Goal: Information Seeking & Learning: Learn about a topic

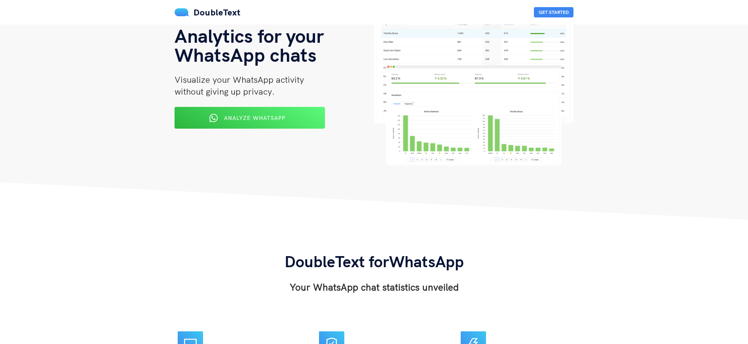
scroll to position [18, 0]
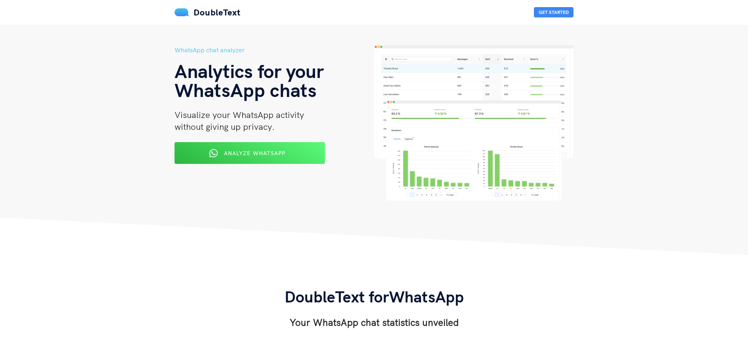
click at [259, 140] on div "WhatsApp chat analyzer Analytics for your WhatsApp chats Visualize your WhatsAp…" at bounding box center [273, 122] width 199 height 155
click at [262, 155] on span "Analyze WhatsApp" at bounding box center [254, 152] width 62 height 7
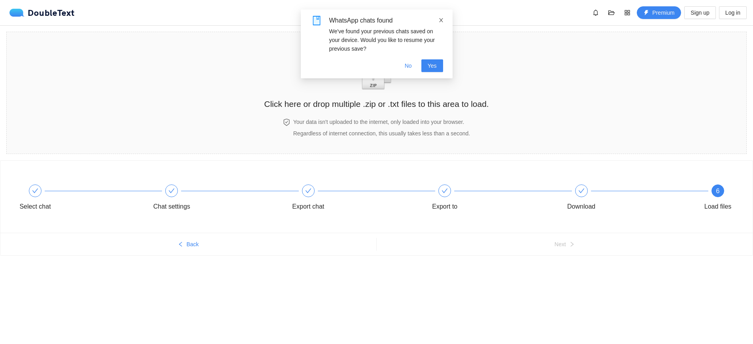
click at [440, 21] on icon "close" at bounding box center [441, 20] width 4 height 4
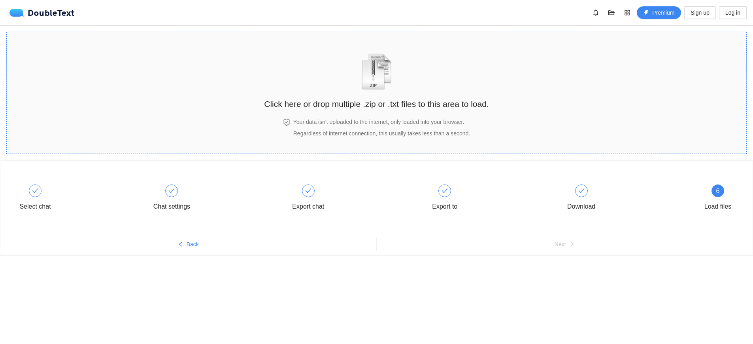
click at [315, 140] on div "Your data isn't uploaded to the internet, only loaded into your browser. Regard…" at bounding box center [376, 131] width 225 height 28
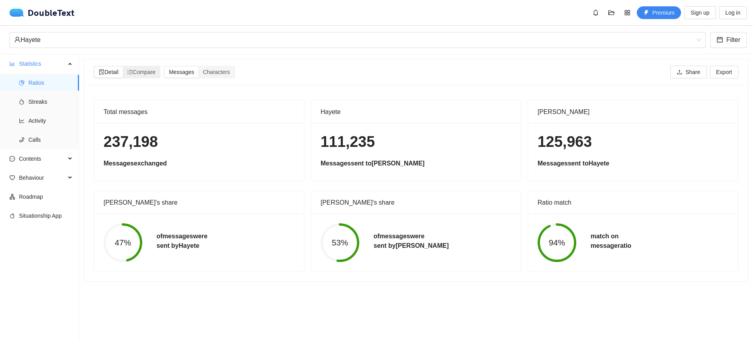
click at [145, 78] on div "Detail Compare" at bounding box center [127, 72] width 67 height 13
click at [146, 75] on span "Compare" at bounding box center [141, 72] width 28 height 6
click at [123, 66] on input "Compare" at bounding box center [123, 66] width 0 height 0
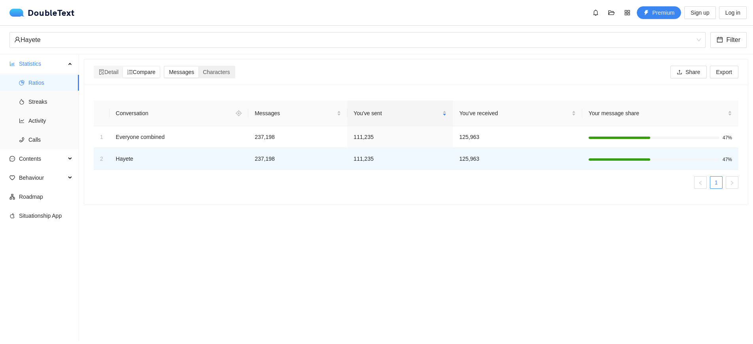
click at [178, 71] on span "Messages" at bounding box center [181, 72] width 25 height 6
click at [165, 66] on input "Messages" at bounding box center [165, 66] width 0 height 0
click at [218, 70] on span "Characters" at bounding box center [216, 72] width 27 height 6
click at [199, 66] on input "Characters" at bounding box center [199, 66] width 0 height 0
click at [115, 74] on span "Detail" at bounding box center [109, 72] width 20 height 6
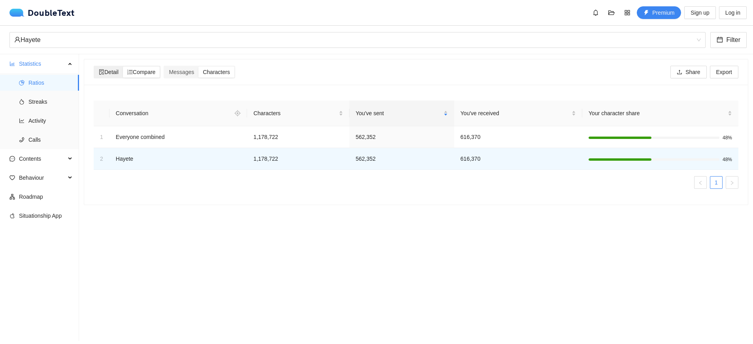
click at [95, 66] on input "Detail" at bounding box center [95, 66] width 0 height 0
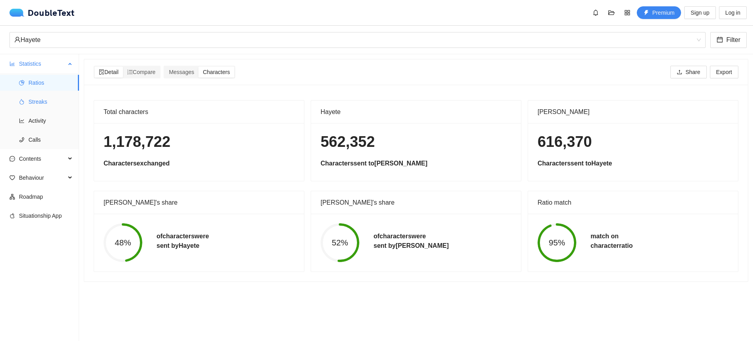
click at [52, 97] on span "Streaks" at bounding box center [50, 102] width 44 height 16
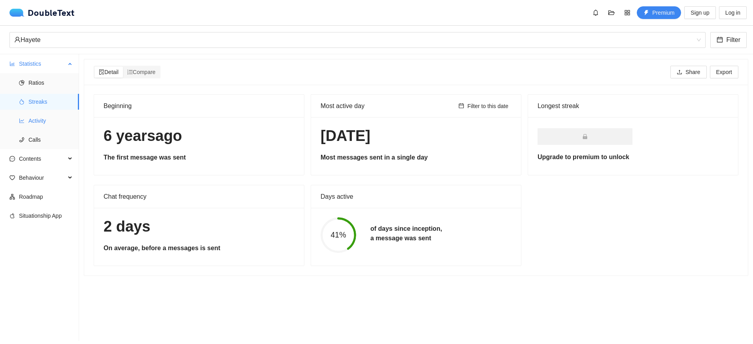
click at [45, 121] on span "Activity" at bounding box center [50, 121] width 44 height 16
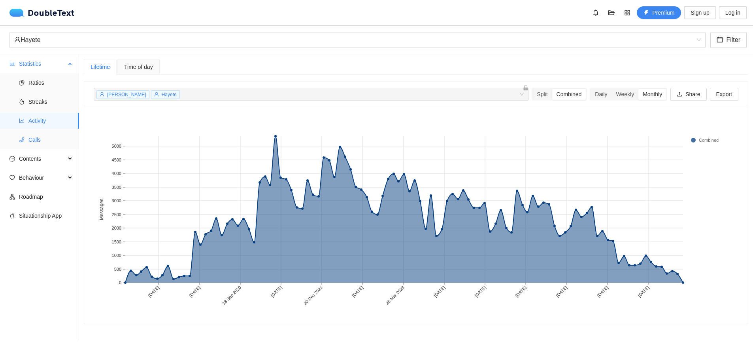
click at [41, 136] on span "Calls" at bounding box center [50, 140] width 44 height 16
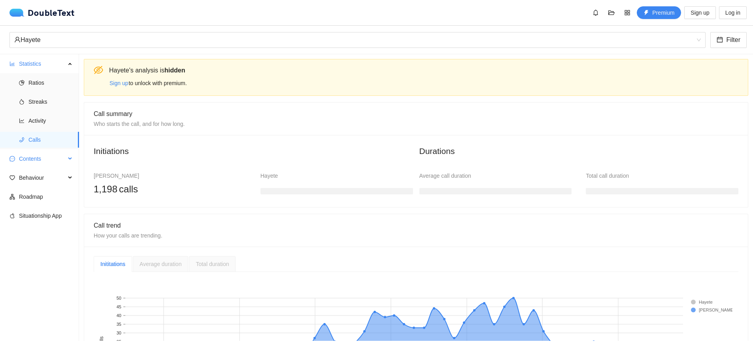
click at [63, 154] on span "Contents" at bounding box center [42, 159] width 47 height 16
click at [59, 172] on span "Word Cloud" at bounding box center [50, 178] width 44 height 16
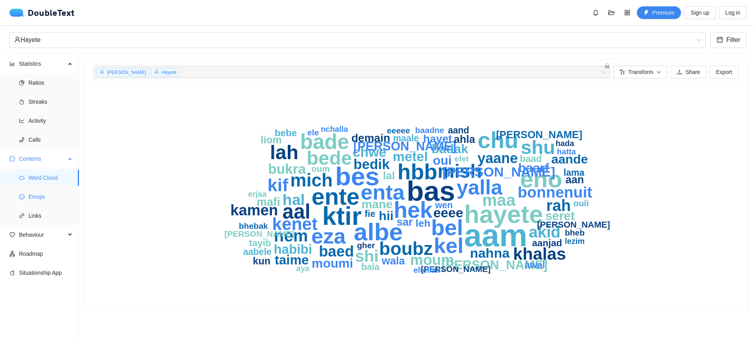
click at [51, 195] on span "Emojis" at bounding box center [50, 197] width 44 height 16
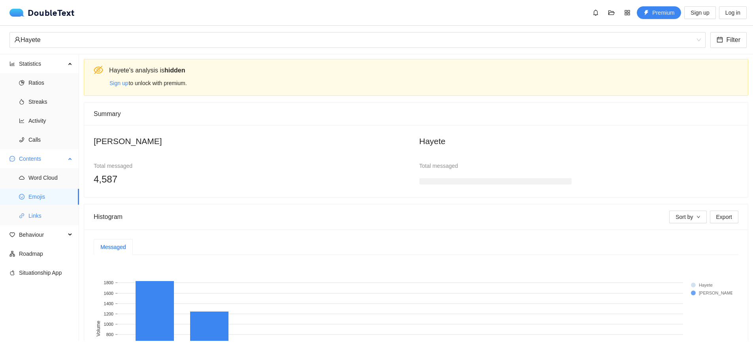
click at [67, 210] on span "Links" at bounding box center [50, 216] width 44 height 16
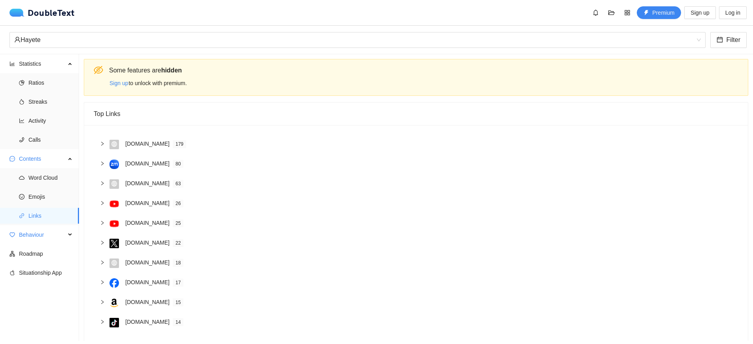
scroll to position [30, 0]
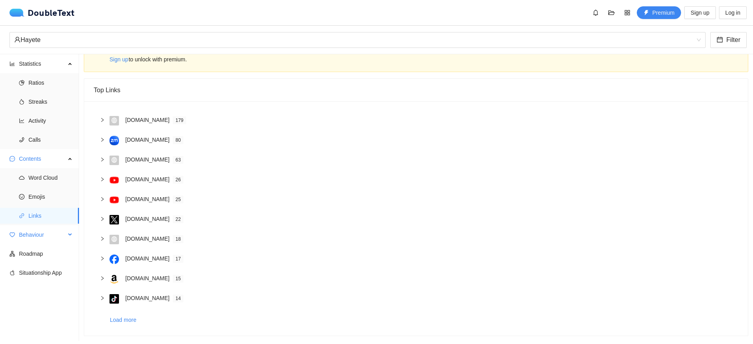
click at [54, 237] on span "Behaviour" at bounding box center [42, 235] width 47 height 16
click at [51, 246] on span "Engagement" at bounding box center [50, 254] width 44 height 16
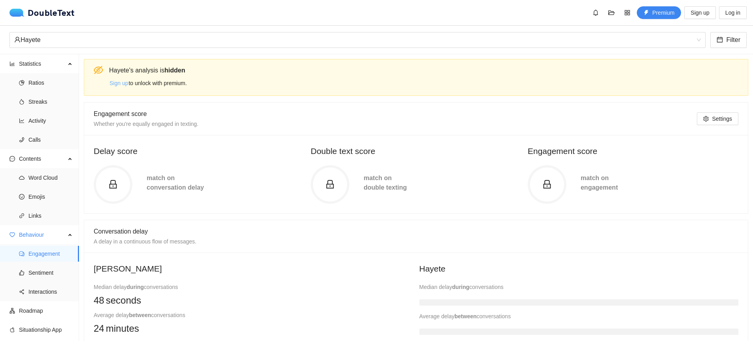
click at [123, 82] on span "Sign up" at bounding box center [119, 83] width 19 height 9
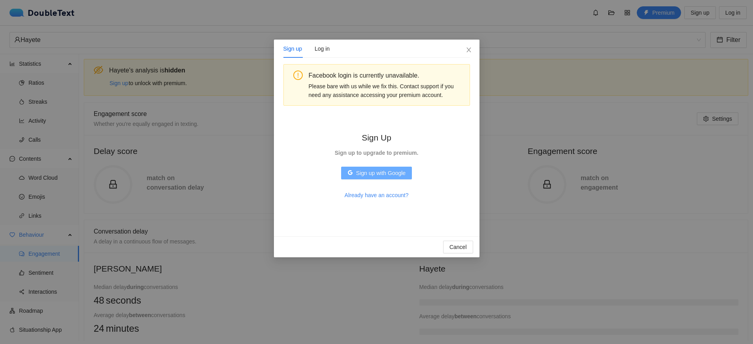
click at [357, 171] on span "Sign up with Google" at bounding box center [380, 172] width 49 height 9
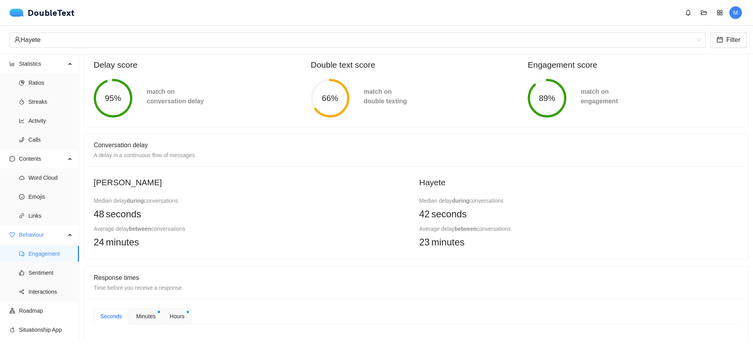
scroll to position [78, 0]
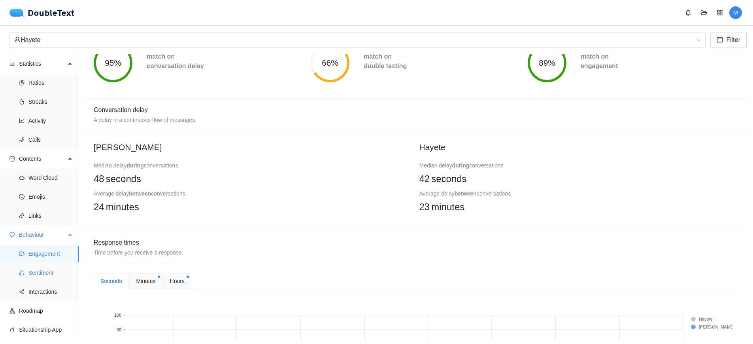
click at [53, 271] on span "Sentiment" at bounding box center [50, 273] width 44 height 16
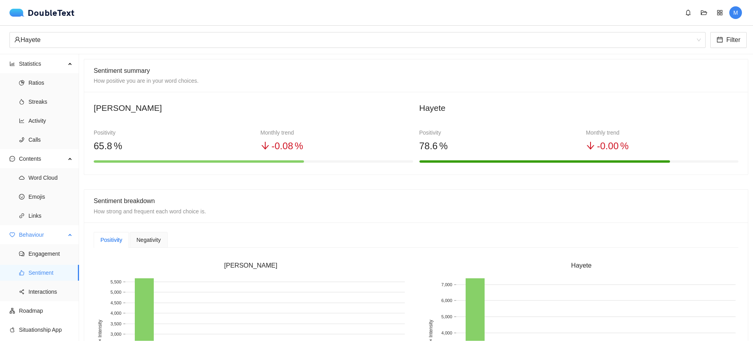
scroll to position [3, 0]
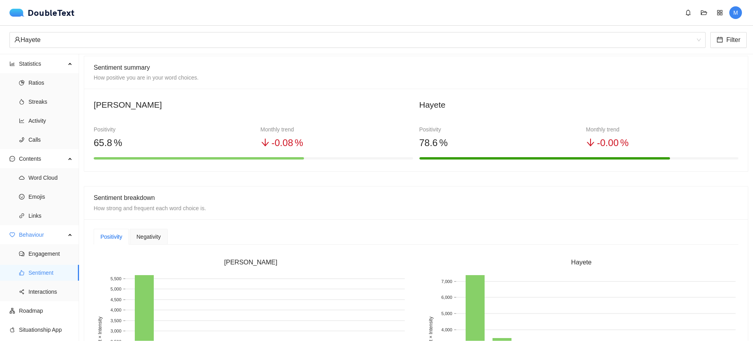
click at [154, 238] on span "Negativity" at bounding box center [148, 237] width 24 height 6
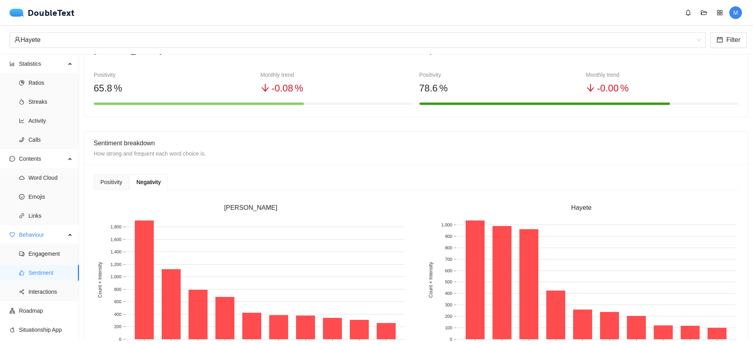
scroll to position [85, 0]
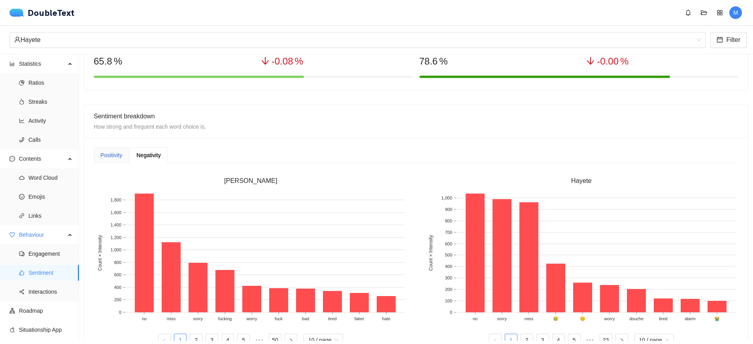
click at [108, 157] on div "Positivity" at bounding box center [111, 155] width 22 height 9
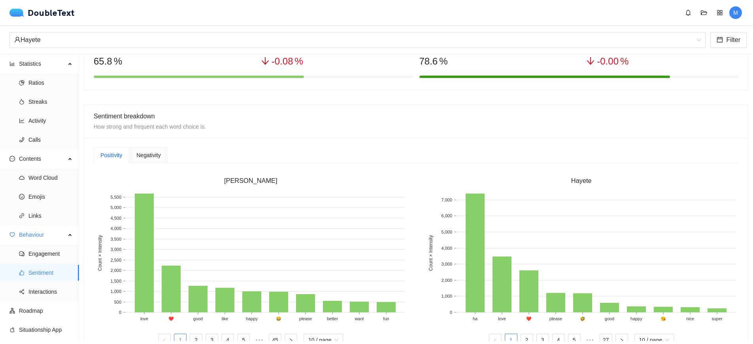
scroll to position [136, 0]
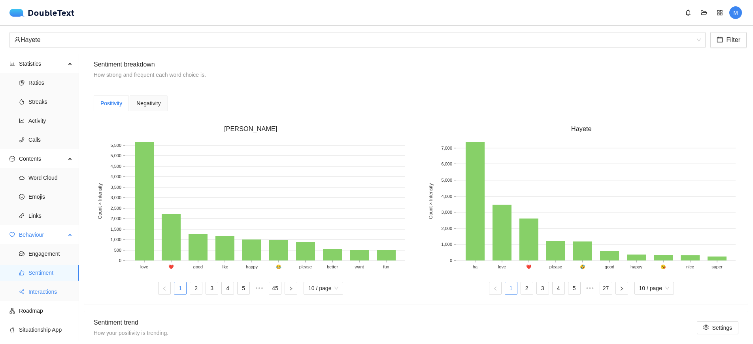
click at [54, 288] on span "Interactions" at bounding box center [50, 292] width 44 height 16
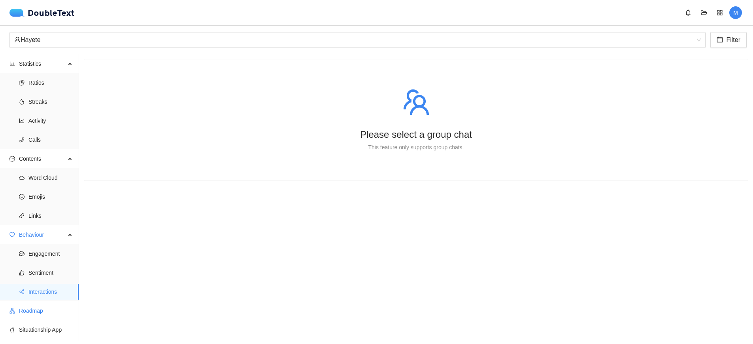
click at [37, 310] on span "Roadmap" at bounding box center [46, 311] width 54 height 16
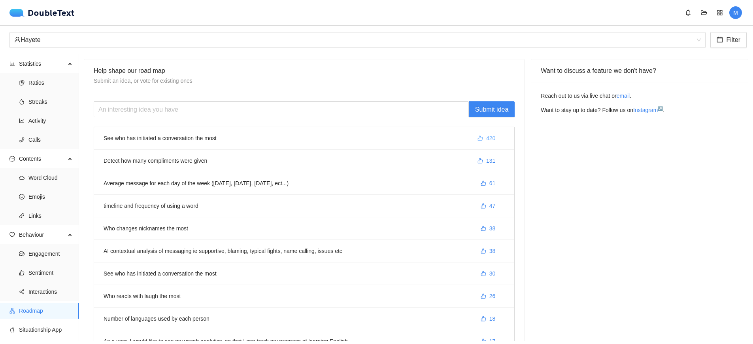
click at [481, 135] on button "420" at bounding box center [486, 138] width 30 height 13
click at [272, 140] on li "See who has initiated a conversation the most 421" at bounding box center [304, 138] width 420 height 23
click at [205, 141] on li "See who has initiated a conversation the most 421" at bounding box center [304, 138] width 420 height 23
click at [51, 330] on span "Situationship App" at bounding box center [46, 330] width 54 height 16
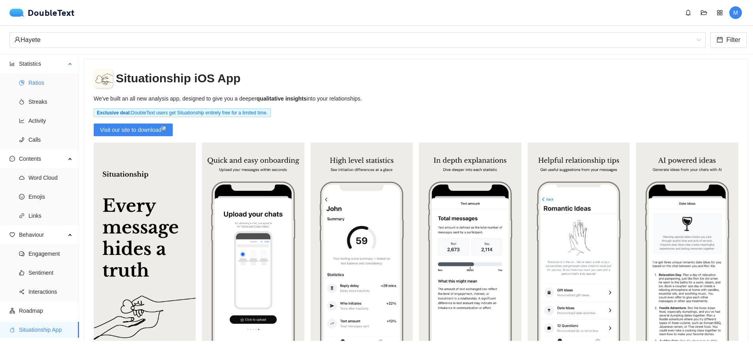
click at [44, 87] on span "Ratios" at bounding box center [50, 83] width 44 height 16
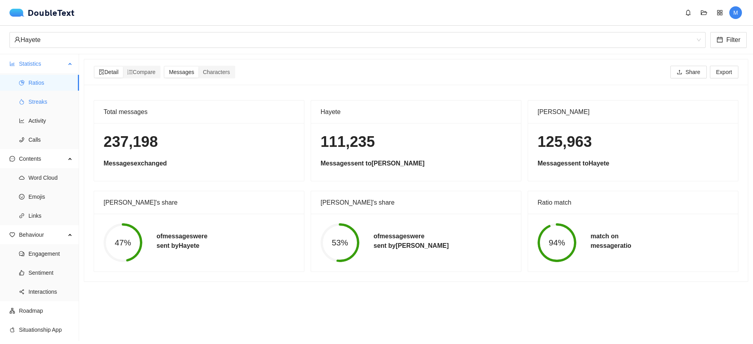
click at [45, 100] on span "Streaks" at bounding box center [50, 102] width 44 height 16
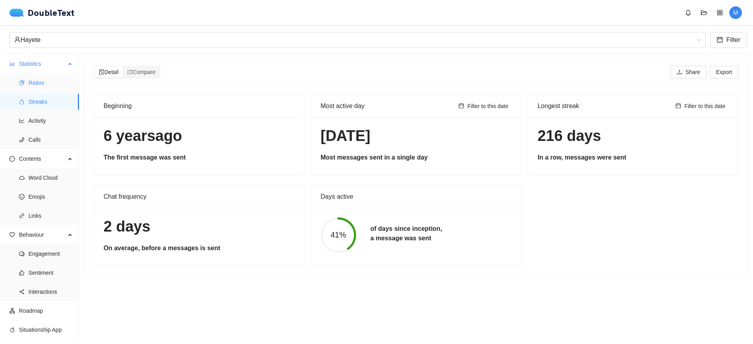
click at [47, 89] on span "Ratios" at bounding box center [50, 83] width 44 height 16
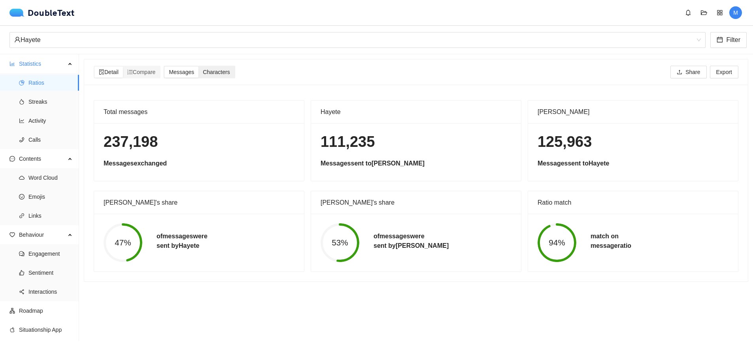
click at [221, 74] on span "Characters" at bounding box center [216, 72] width 27 height 6
click at [199, 66] on input "Characters" at bounding box center [199, 66] width 0 height 0
click at [179, 73] on span "Messages" at bounding box center [181, 72] width 25 height 6
click at [165, 66] on input "Messages" at bounding box center [165, 66] width 0 height 0
click at [160, 74] on div "Compare" at bounding box center [141, 71] width 37 height 11
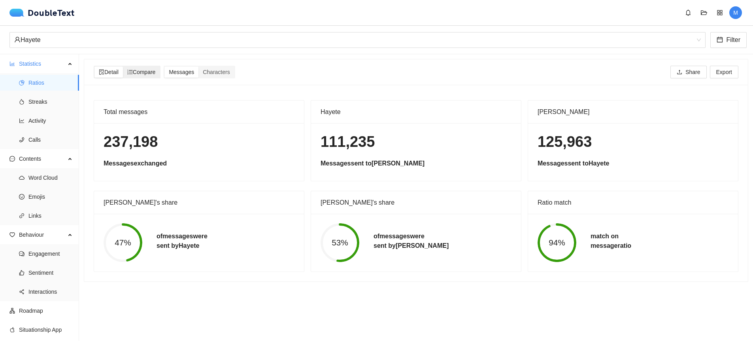
click at [123, 66] on input "Compare" at bounding box center [123, 66] width 0 height 0
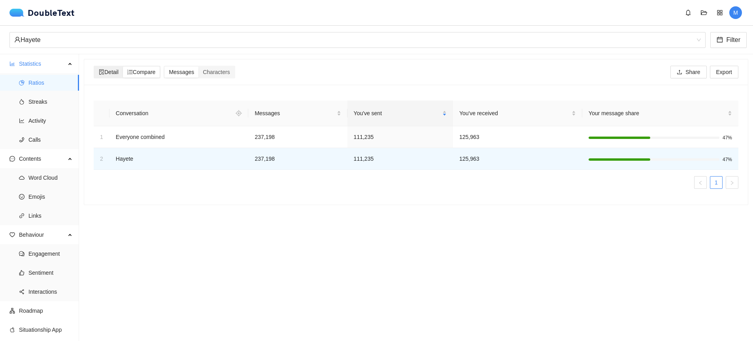
click at [119, 71] on span "Detail" at bounding box center [109, 72] width 20 height 6
click at [95, 66] on input "Detail" at bounding box center [95, 66] width 0 height 0
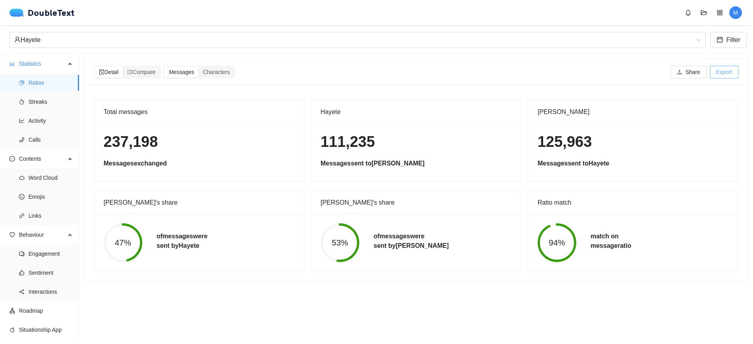
click at [710, 71] on button "Export" at bounding box center [724, 72] width 28 height 13
click at [595, 57] on section "Detail Compare Messages Characters Share Export Total messages 237,198 Messages…" at bounding box center [416, 197] width 674 height 286
click at [686, 76] on span "Share" at bounding box center [693, 72] width 15 height 9
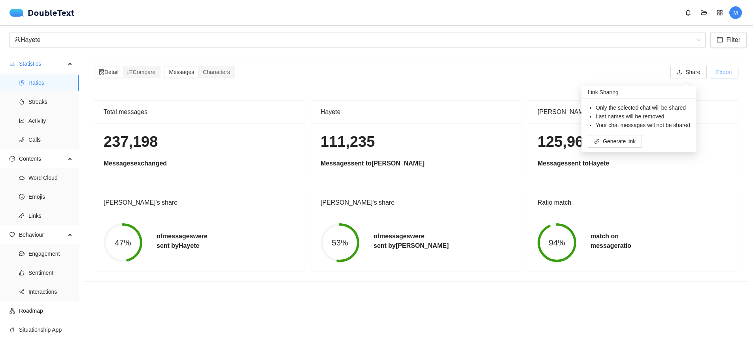
click at [717, 74] on span "Export" at bounding box center [725, 72] width 16 height 9
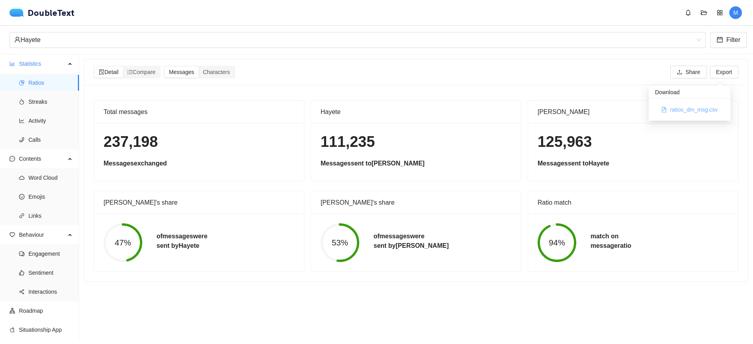
click at [699, 110] on span "ratios_dm_msg.csv" at bounding box center [694, 109] width 48 height 9
click at [608, 81] on div "Detail Compare Messages Characters Share Export" at bounding box center [416, 71] width 645 height 25
click at [140, 76] on div "Compare" at bounding box center [141, 71] width 37 height 11
click at [123, 66] on input "Compare" at bounding box center [123, 66] width 0 height 0
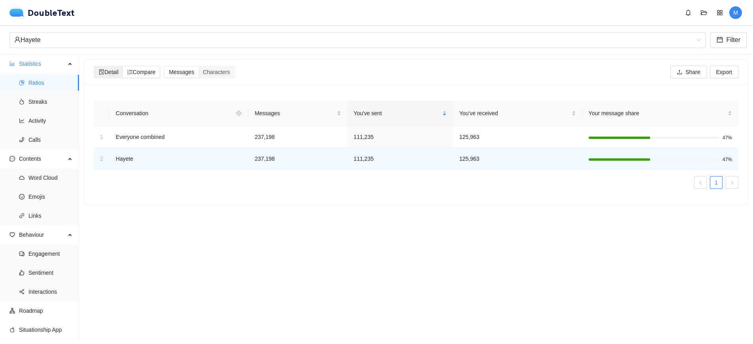
click at [118, 72] on span "Detail" at bounding box center [109, 72] width 20 height 6
click at [95, 66] on input "Detail" at bounding box center [95, 66] width 0 height 0
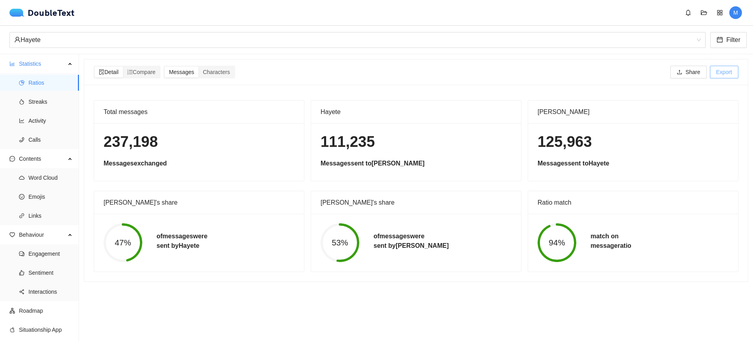
click at [717, 72] on span "Export" at bounding box center [725, 72] width 16 height 9
click at [703, 108] on span "ratios_dm_msg.csv" at bounding box center [694, 109] width 48 height 9
click at [687, 108] on span "ratios_dm_msg.csv" at bounding box center [694, 109] width 48 height 9
click at [735, 10] on span "M" at bounding box center [736, 12] width 5 height 13
click at [683, 178] on div "125,963 Messages sent to [GEOGRAPHIC_DATA]" at bounding box center [633, 152] width 210 height 58
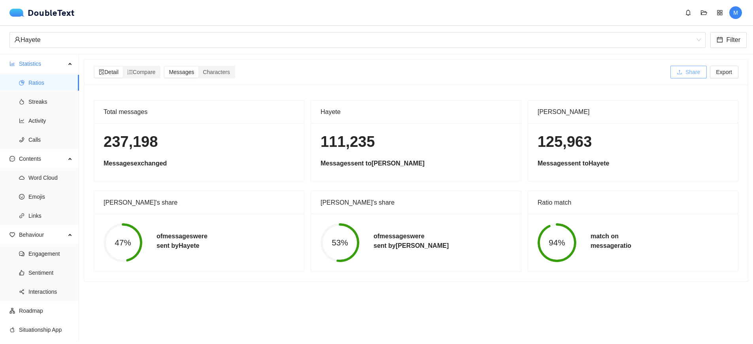
click at [689, 75] on span "Share" at bounding box center [693, 72] width 15 height 9
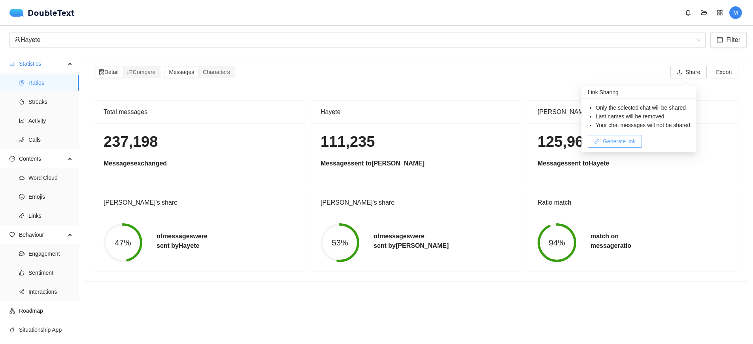
click at [623, 142] on span "Generate link" at bounding box center [619, 141] width 33 height 9
click at [593, 134] on div "Only the selected chat will be shared Last names will be removed Your chat mess…" at bounding box center [639, 125] width 102 height 44
click at [596, 137] on button "Copy link" at bounding box center [610, 141] width 44 height 13
click at [702, 180] on div "125,963 Messages sent to [GEOGRAPHIC_DATA]" at bounding box center [633, 152] width 210 height 58
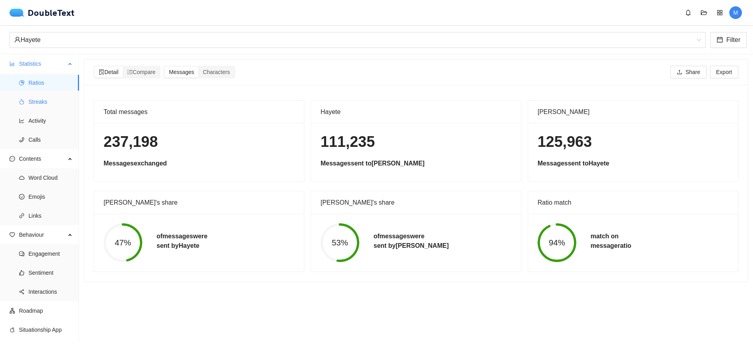
click at [54, 106] on span "Streaks" at bounding box center [50, 102] width 44 height 16
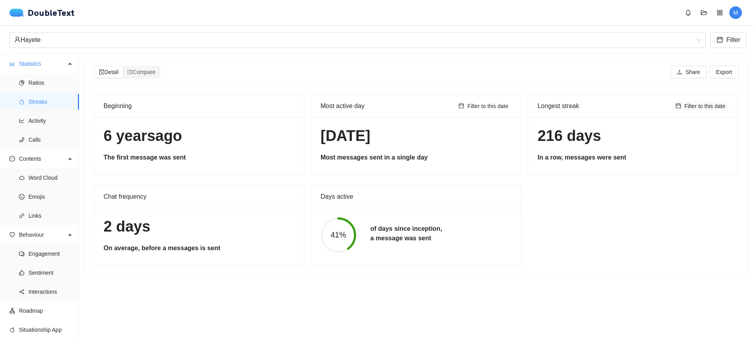
click at [687, 106] on span "Filter to this date" at bounding box center [705, 106] width 41 height 9
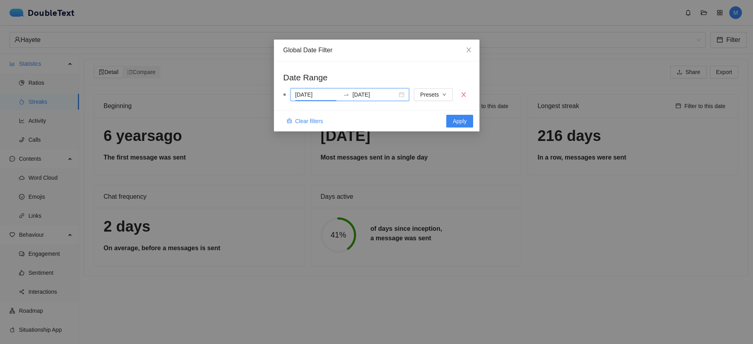
click at [321, 97] on input "[DATE]" at bounding box center [317, 94] width 45 height 9
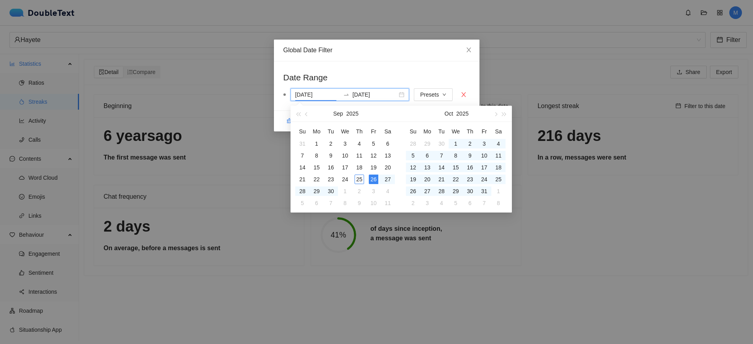
click at [481, 76] on div "Global Date Filter Date Range [DATE] [DATE] Presets Clear filters Apply" at bounding box center [376, 172] width 753 height 344
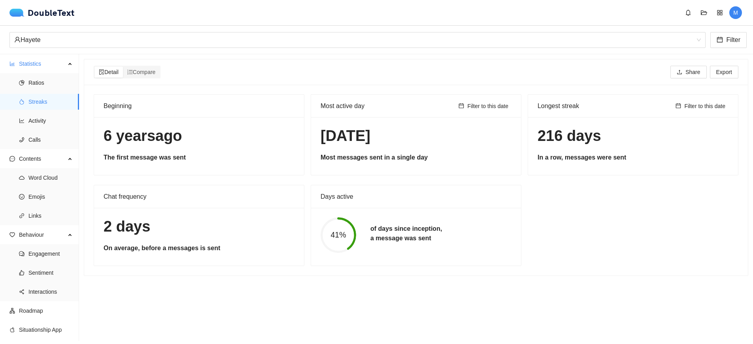
click at [598, 127] on h1 "216 days" at bounding box center [633, 136] width 191 height 19
click at [697, 110] on button "Filter to this date" at bounding box center [701, 105] width 56 height 9
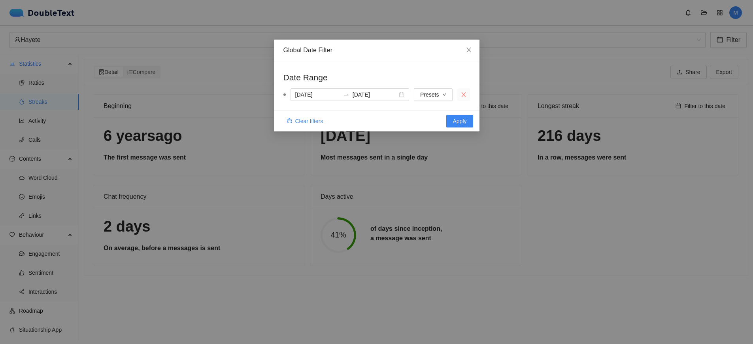
click at [461, 96] on icon "close" at bounding box center [464, 94] width 6 height 6
click at [459, 123] on span "Apply" at bounding box center [460, 121] width 14 height 9
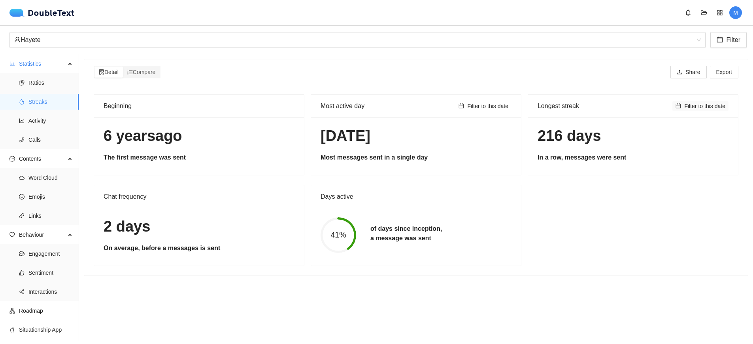
click at [674, 104] on button "Filter to this date" at bounding box center [701, 105] width 56 height 9
type input "[DATE]"
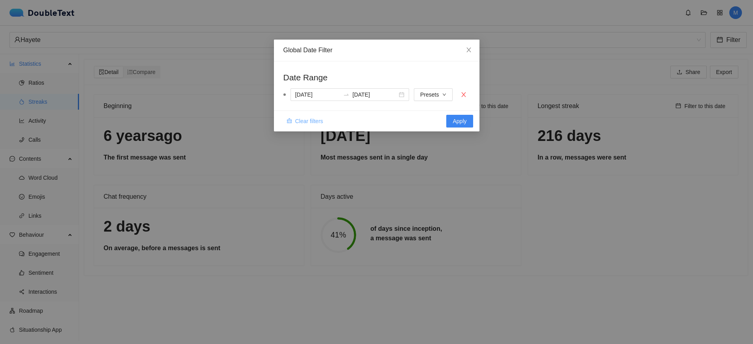
click at [320, 122] on span "Clear filters" at bounding box center [309, 121] width 28 height 9
click at [519, 198] on div "Global Date Filter Date Range Presets Clear filters Apply" at bounding box center [376, 172] width 753 height 344
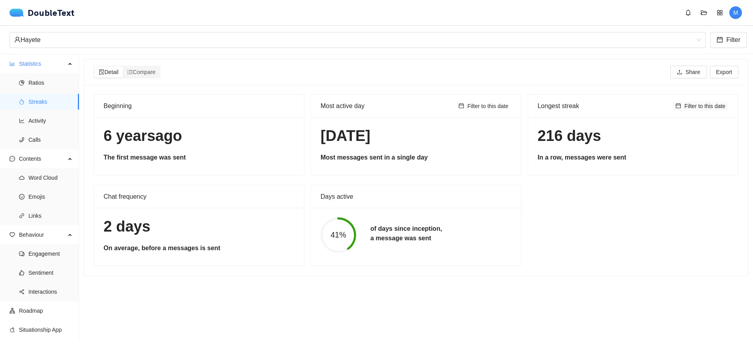
click at [713, 109] on span "Filter to this date" at bounding box center [705, 106] width 41 height 9
type input "[DATE]"
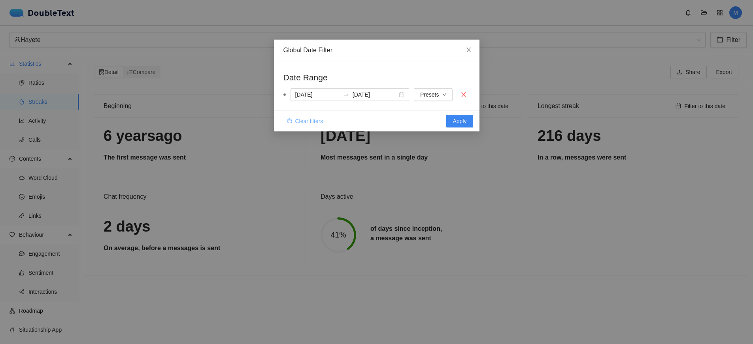
click at [310, 123] on span "Clear filters" at bounding box center [309, 121] width 28 height 9
click at [457, 121] on span "Apply" at bounding box center [460, 121] width 14 height 9
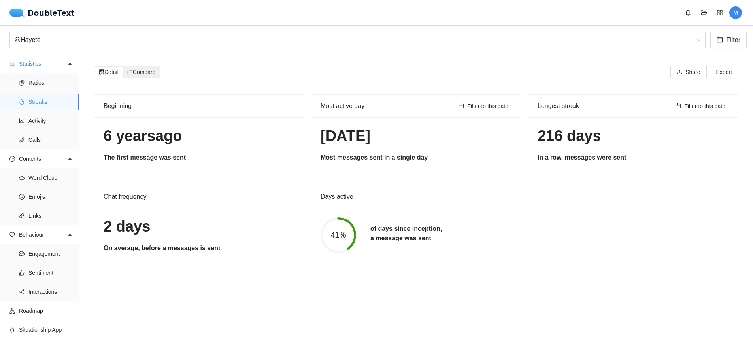
click at [155, 74] on span "Compare" at bounding box center [141, 72] width 28 height 6
click at [123, 66] on input "Compare" at bounding box center [123, 66] width 0 height 0
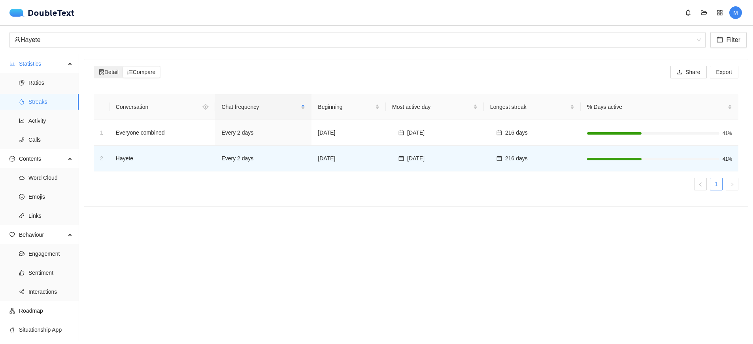
click at [114, 72] on span "Detail" at bounding box center [109, 72] width 20 height 6
click at [95, 66] on input "Detail" at bounding box center [95, 66] width 0 height 0
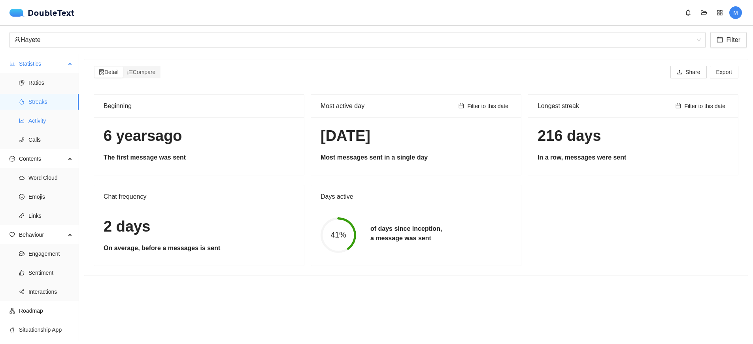
click at [50, 127] on span "Activity" at bounding box center [50, 121] width 44 height 16
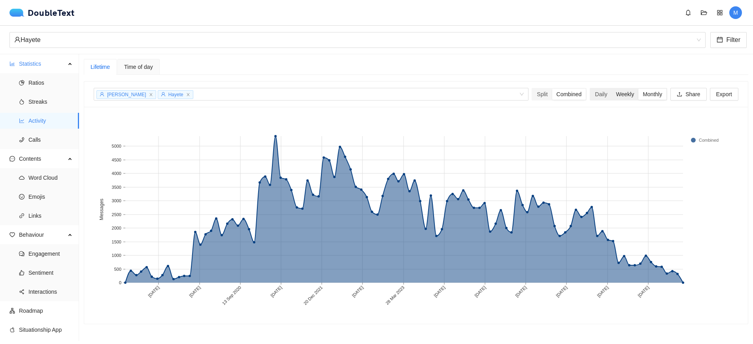
click at [616, 98] on div "Weekly" at bounding box center [625, 94] width 27 height 11
click at [612, 89] on input "Weekly" at bounding box center [612, 89] width 0 height 0
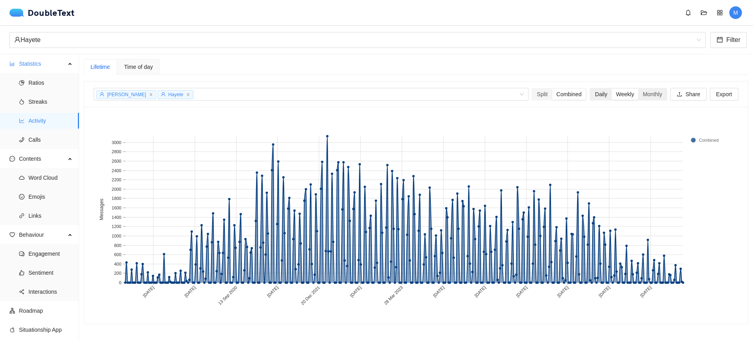
click at [591, 95] on div "Daily" at bounding box center [601, 94] width 21 height 11
click at [591, 89] on input "Daily" at bounding box center [591, 89] width 0 height 0
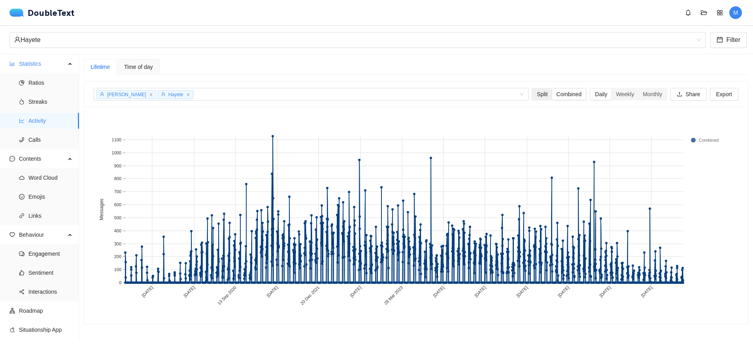
click at [533, 94] on div "Split" at bounding box center [542, 94] width 19 height 11
click at [533, 89] on input "Split" at bounding box center [533, 89] width 0 height 0
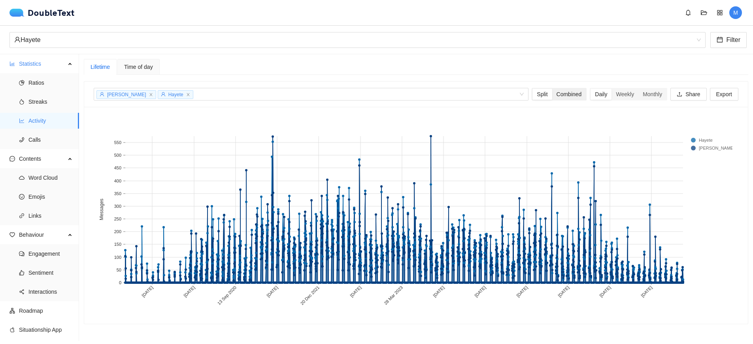
click at [553, 94] on div "Combined" at bounding box center [570, 94] width 34 height 11
click at [553, 89] on input "Combined" at bounding box center [553, 89] width 0 height 0
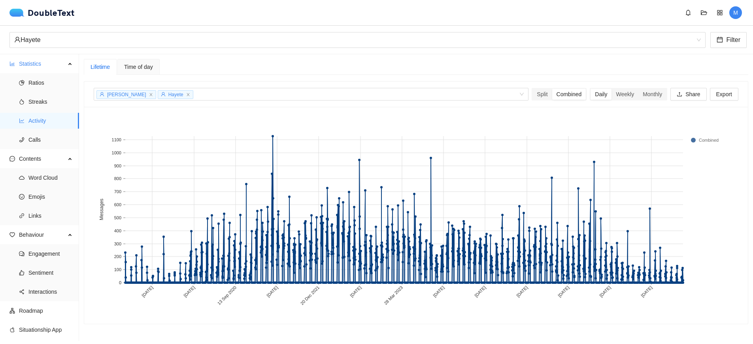
click at [108, 78] on div "Lifetime Time of day [PERSON_NAME] + 0 ... Split Combined Daily Weekly Monthly …" at bounding box center [416, 191] width 665 height 265
click at [42, 136] on span "Calls" at bounding box center [50, 140] width 44 height 16
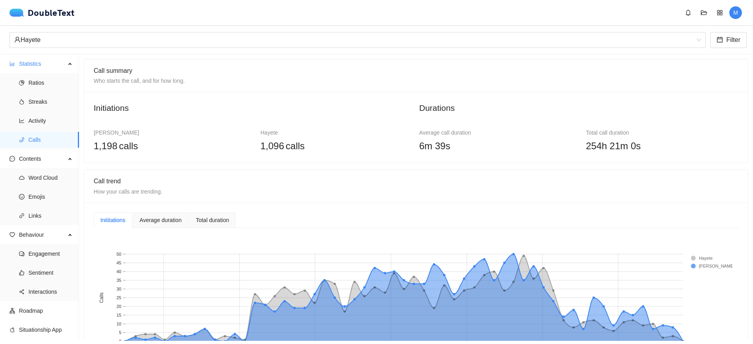
scroll to position [6, 0]
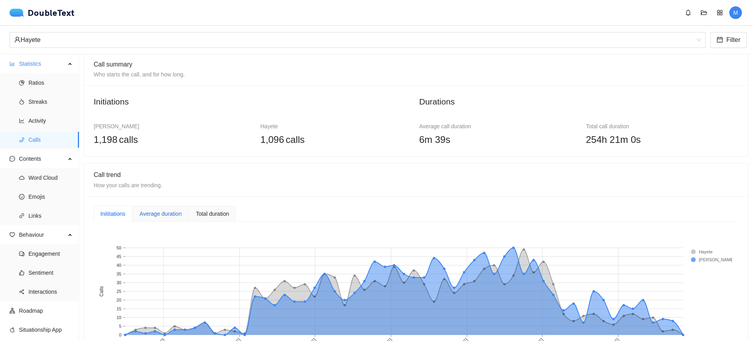
click at [181, 209] on div "Average duration" at bounding box center [161, 213] width 42 height 9
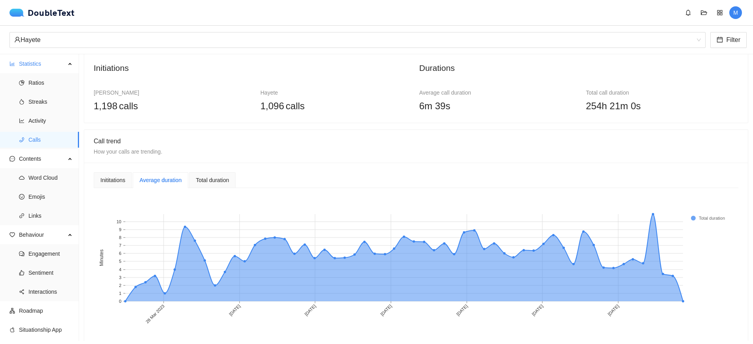
scroll to position [53, 0]
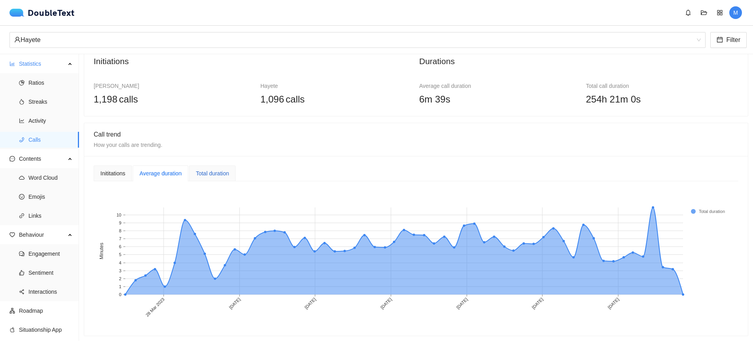
click at [229, 169] on div "Total duration" at bounding box center [212, 173] width 33 height 9
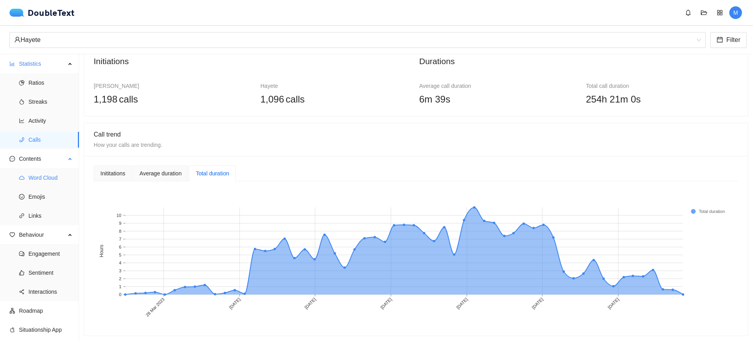
click at [57, 173] on span "Word Cloud" at bounding box center [50, 178] width 44 height 16
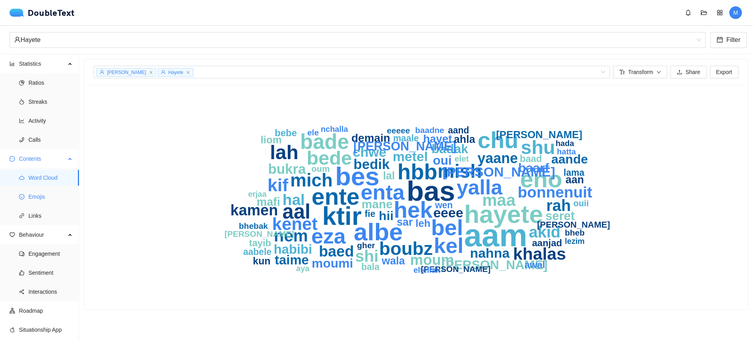
click at [43, 191] on span "Emojis" at bounding box center [50, 197] width 44 height 16
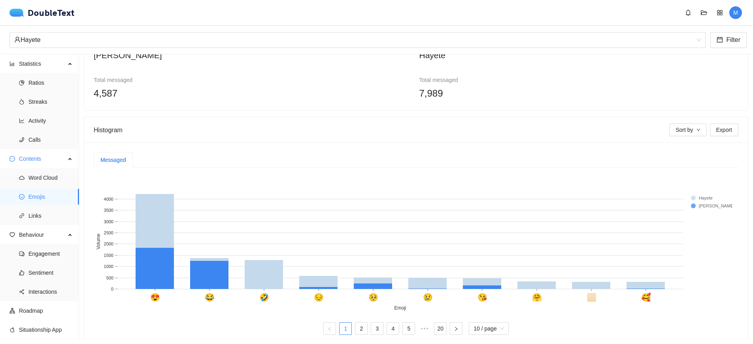
scroll to position [57, 0]
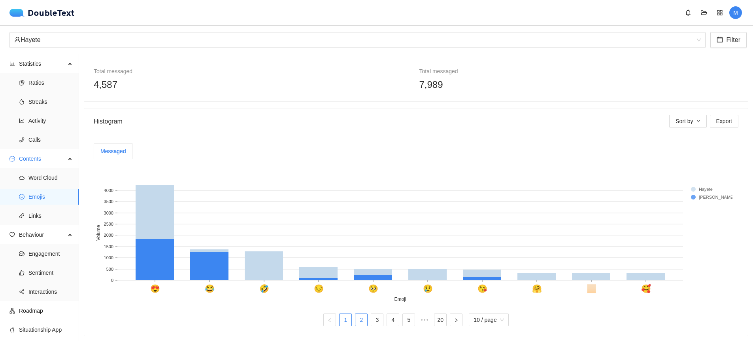
click at [359, 314] on link "2" at bounding box center [362, 320] width 12 height 12
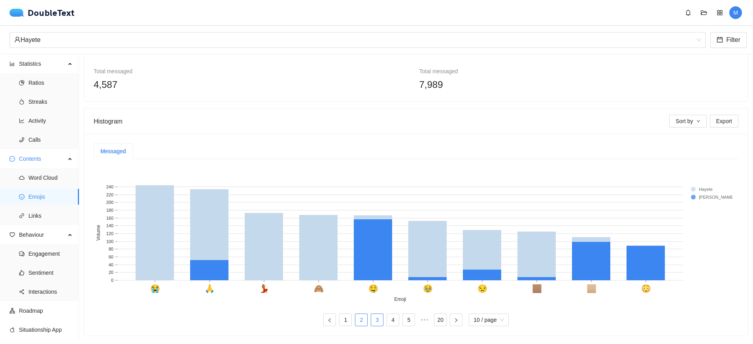
click at [374, 314] on link "3" at bounding box center [377, 320] width 12 height 12
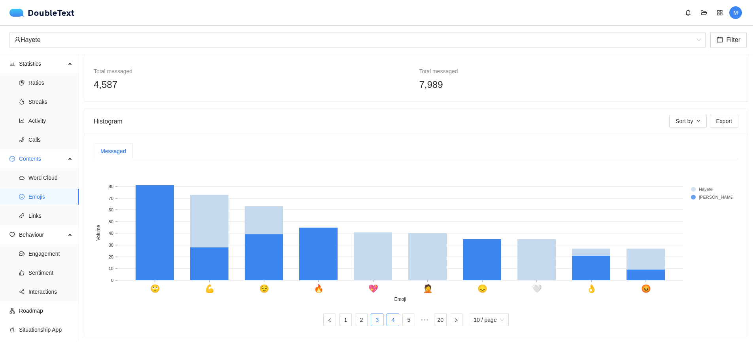
click at [390, 316] on link "4" at bounding box center [393, 320] width 12 height 12
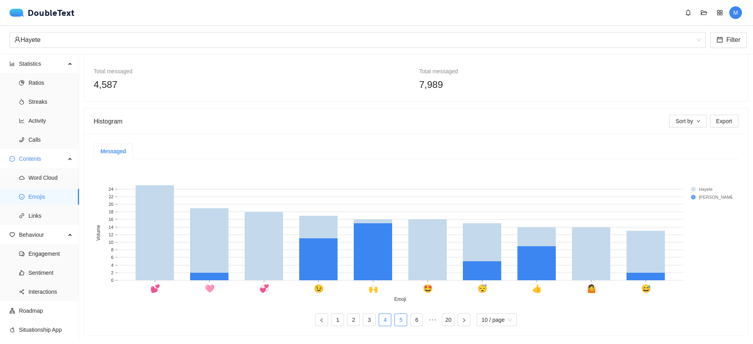
click at [402, 314] on link "5" at bounding box center [401, 320] width 12 height 12
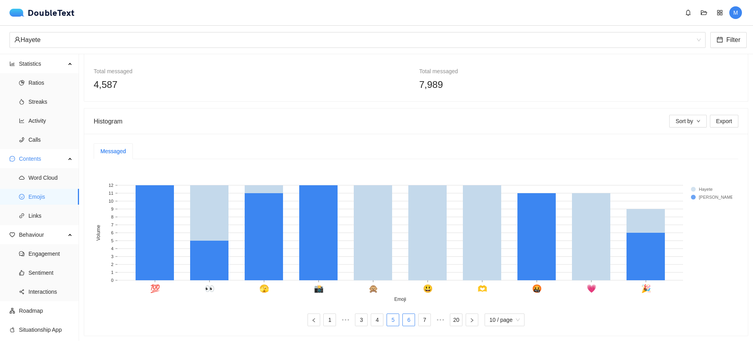
click at [409, 314] on link "6" at bounding box center [409, 320] width 12 height 12
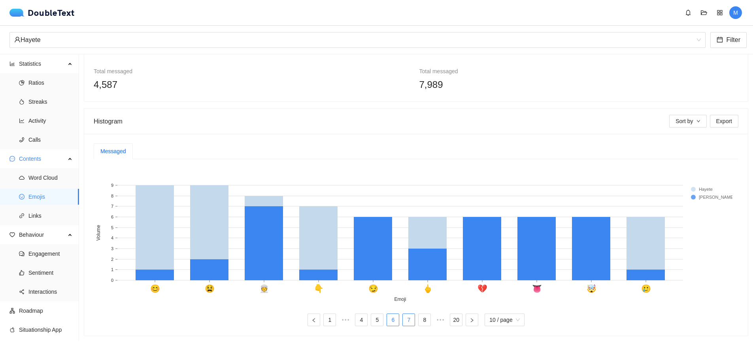
click at [405, 316] on link "7" at bounding box center [409, 320] width 12 height 12
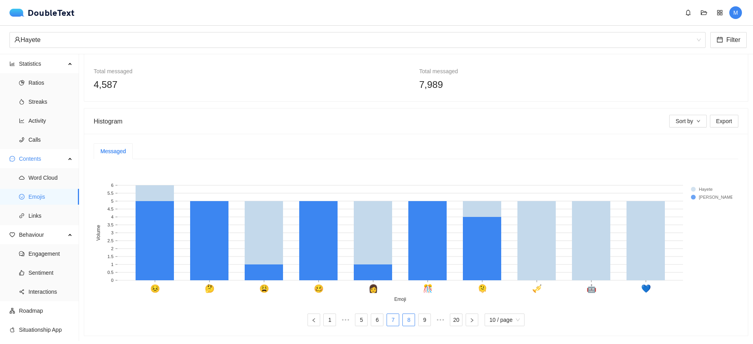
click at [410, 316] on link "8" at bounding box center [409, 320] width 12 height 12
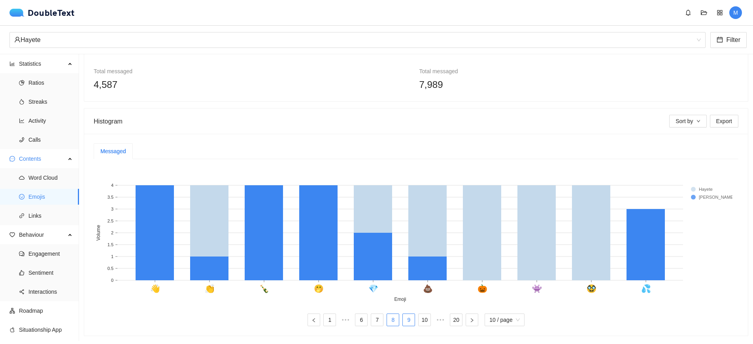
click at [410, 318] on link "9" at bounding box center [409, 320] width 12 height 12
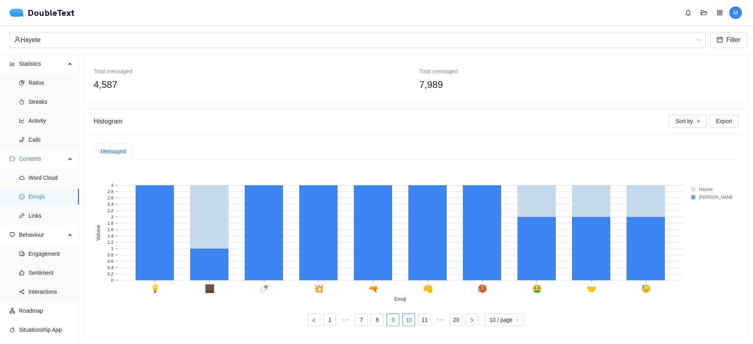
click at [409, 317] on link "10" at bounding box center [409, 320] width 12 height 12
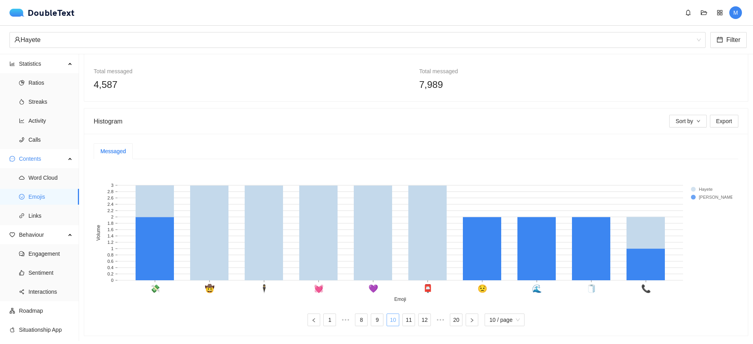
click at [409, 317] on link "11" at bounding box center [409, 320] width 12 height 12
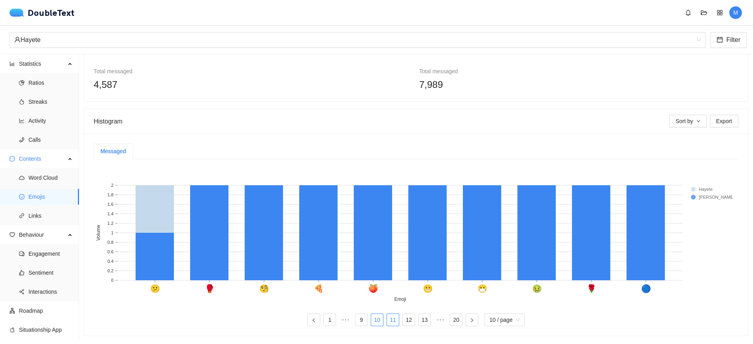
click at [409, 317] on link "12" at bounding box center [409, 320] width 12 height 12
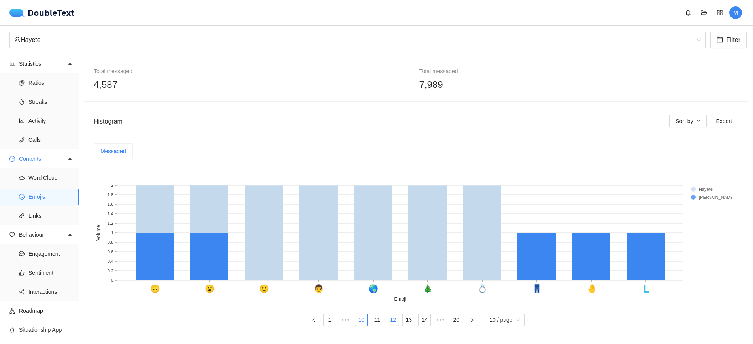
click at [409, 317] on link "13" at bounding box center [409, 320] width 12 height 12
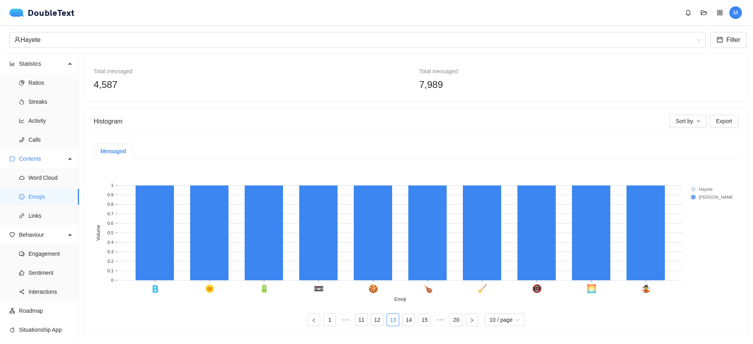
click at [409, 317] on link "14" at bounding box center [409, 320] width 12 height 12
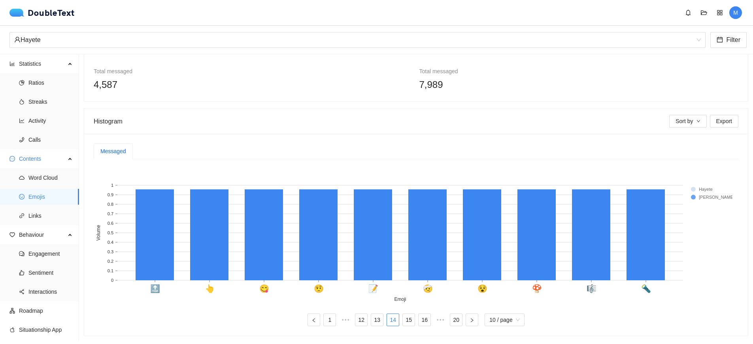
click at [409, 317] on link "15" at bounding box center [409, 320] width 12 height 12
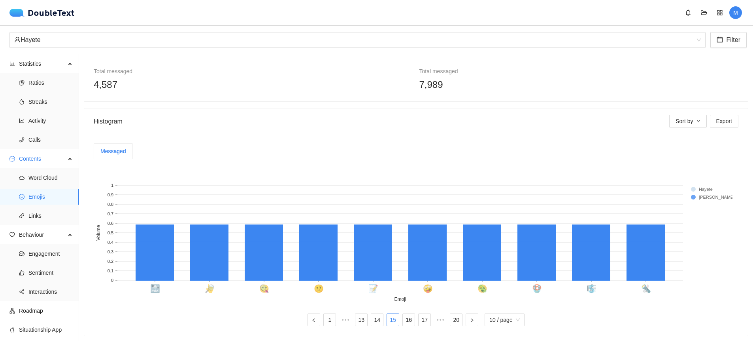
click at [409, 317] on link "16" at bounding box center [409, 320] width 12 height 12
click at [419, 317] on link "17" at bounding box center [425, 320] width 12 height 12
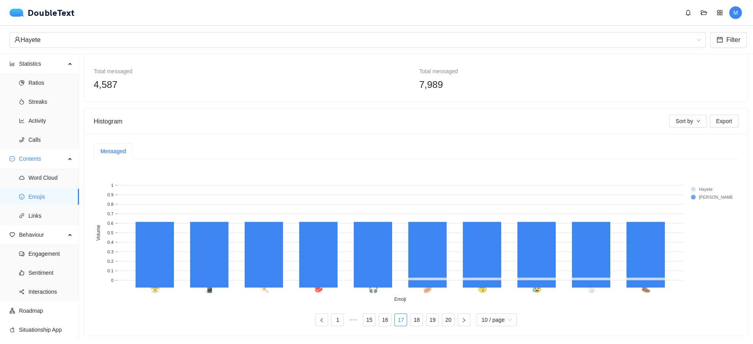
click at [411, 317] on link "18" at bounding box center [417, 320] width 12 height 12
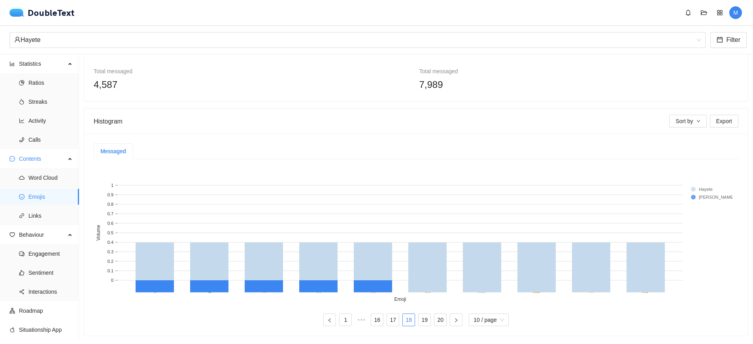
click at [409, 317] on link "18" at bounding box center [409, 320] width 12 height 12
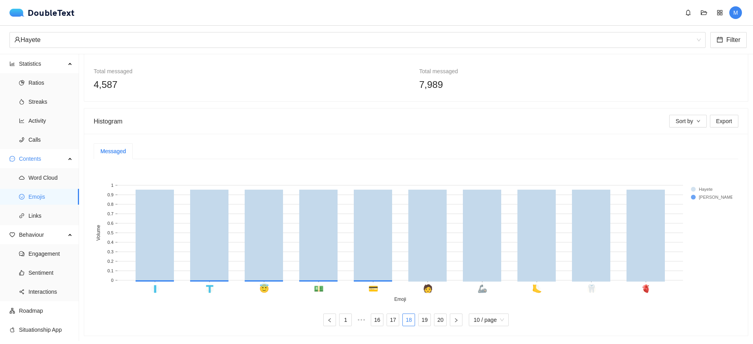
click at [409, 317] on link "18" at bounding box center [409, 320] width 12 height 12
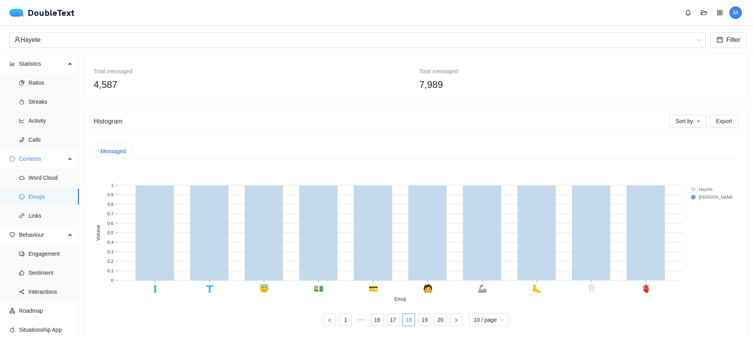
click at [409, 317] on link "18" at bounding box center [409, 320] width 12 height 12
click at [419, 316] on link "19" at bounding box center [425, 320] width 12 height 12
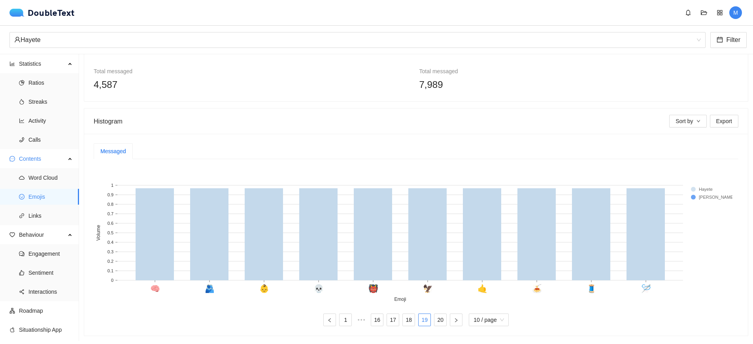
click at [430, 315] on ul "1 ••• 16 17 18 19 20 10 / page" at bounding box center [416, 319] width 645 height 13
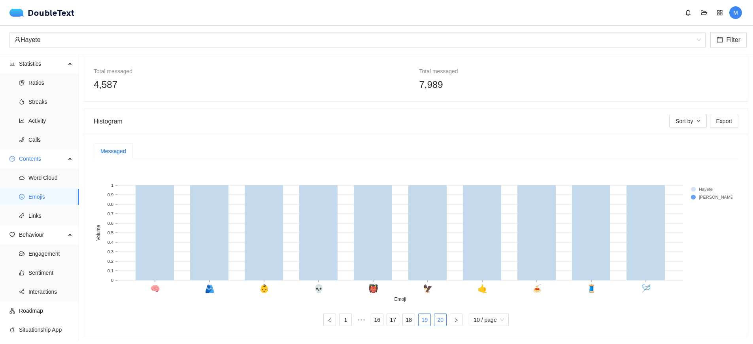
click at [435, 315] on link "20" at bounding box center [441, 320] width 12 height 12
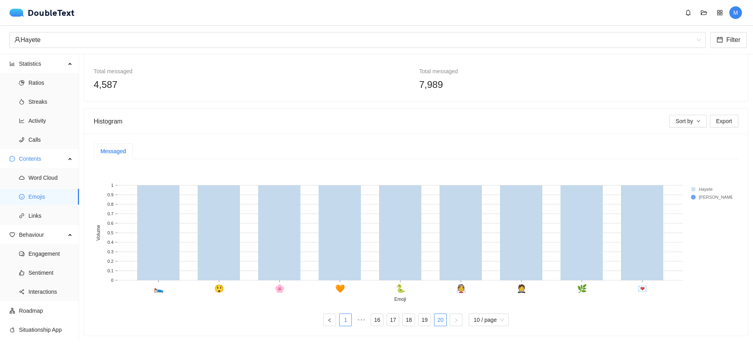
click at [340, 316] on link "1" at bounding box center [346, 320] width 12 height 12
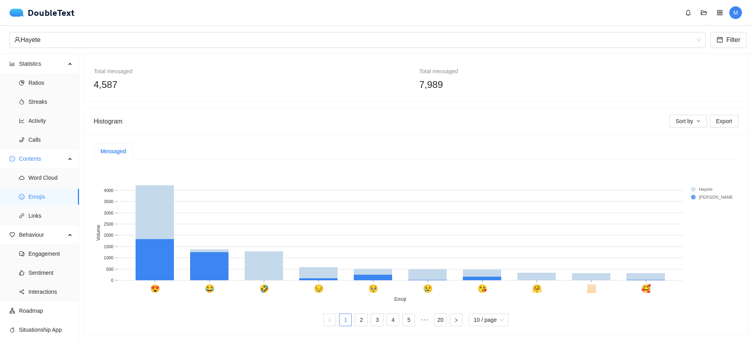
click at [594, 284] on text "🏻" at bounding box center [592, 288] width 10 height 9
click at [361, 314] on link "2" at bounding box center [362, 320] width 12 height 12
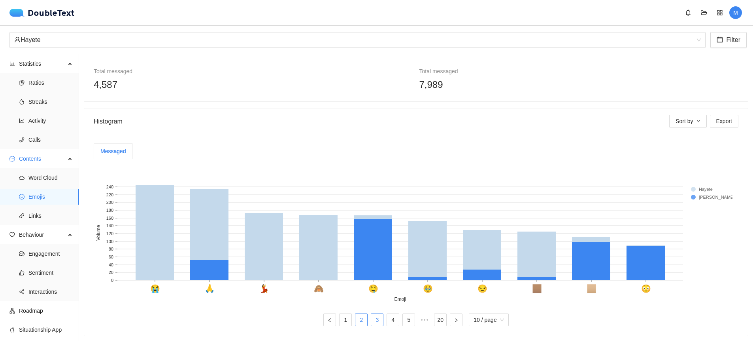
click at [371, 316] on link "3" at bounding box center [377, 320] width 12 height 12
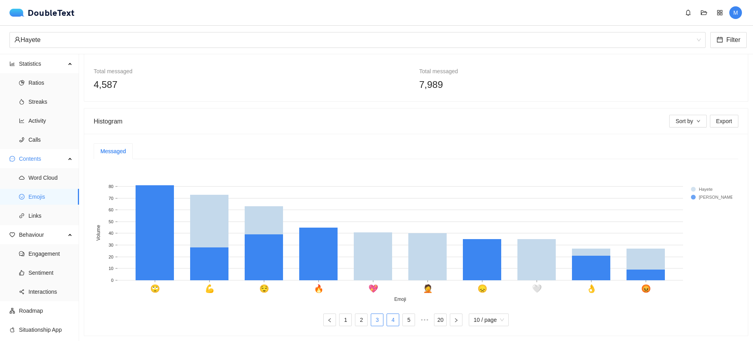
click at [388, 315] on link "4" at bounding box center [393, 320] width 12 height 12
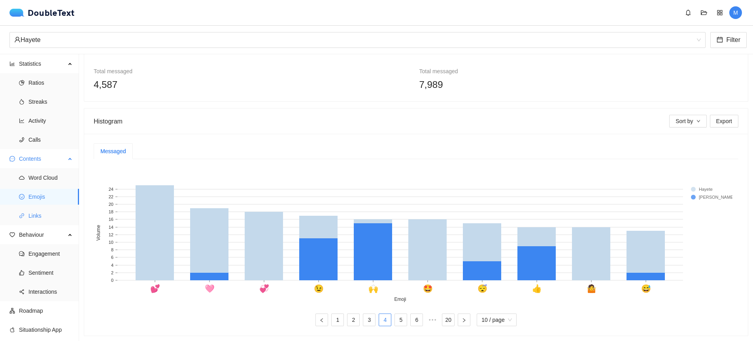
click at [59, 213] on span "Links" at bounding box center [50, 216] width 44 height 16
click at [59, 255] on span "Engagement" at bounding box center [50, 254] width 44 height 16
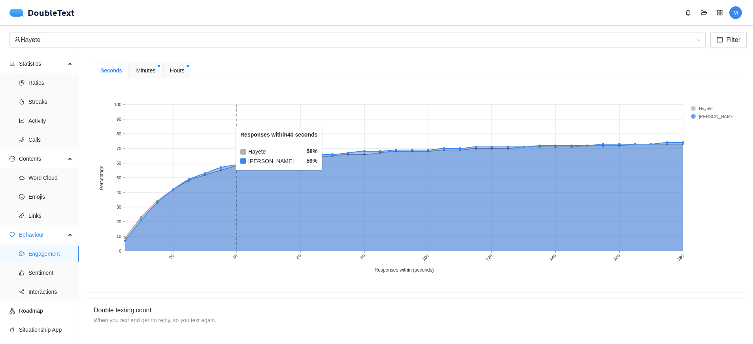
scroll to position [290, 0]
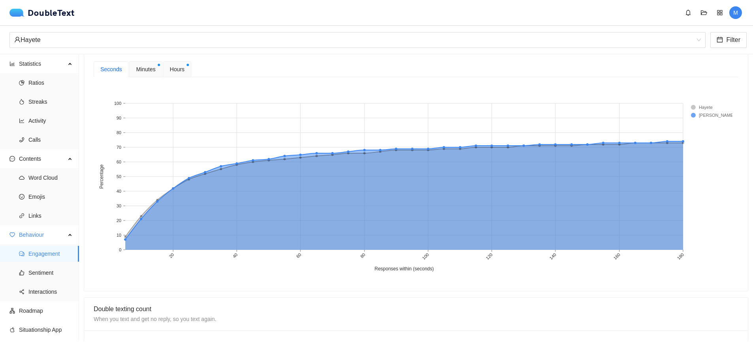
click at [138, 66] on span "Minutes" at bounding box center [145, 69] width 19 height 9
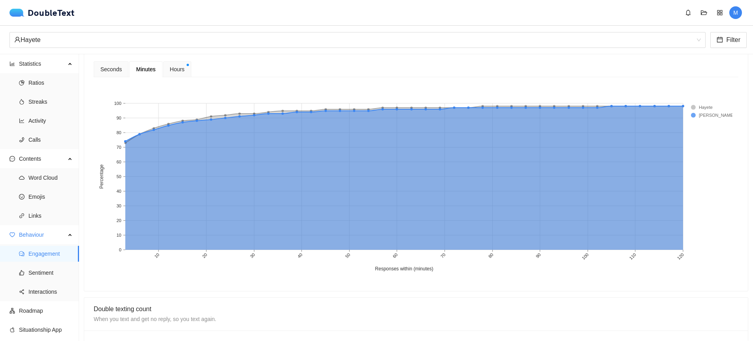
click at [173, 70] on span "Hours" at bounding box center [177, 69] width 15 height 9
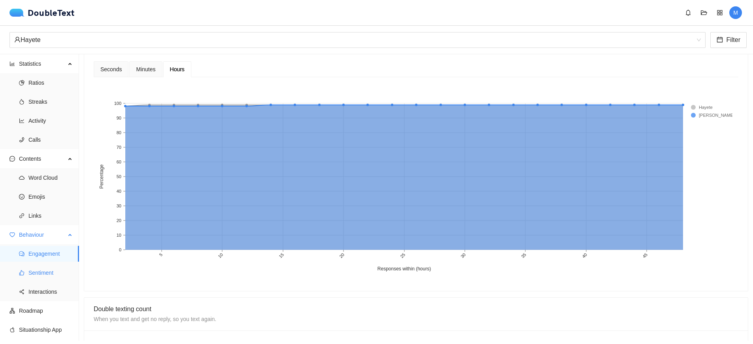
click at [62, 276] on span "Sentiment" at bounding box center [50, 273] width 44 height 16
